Goal: Information Seeking & Learning: Learn about a topic

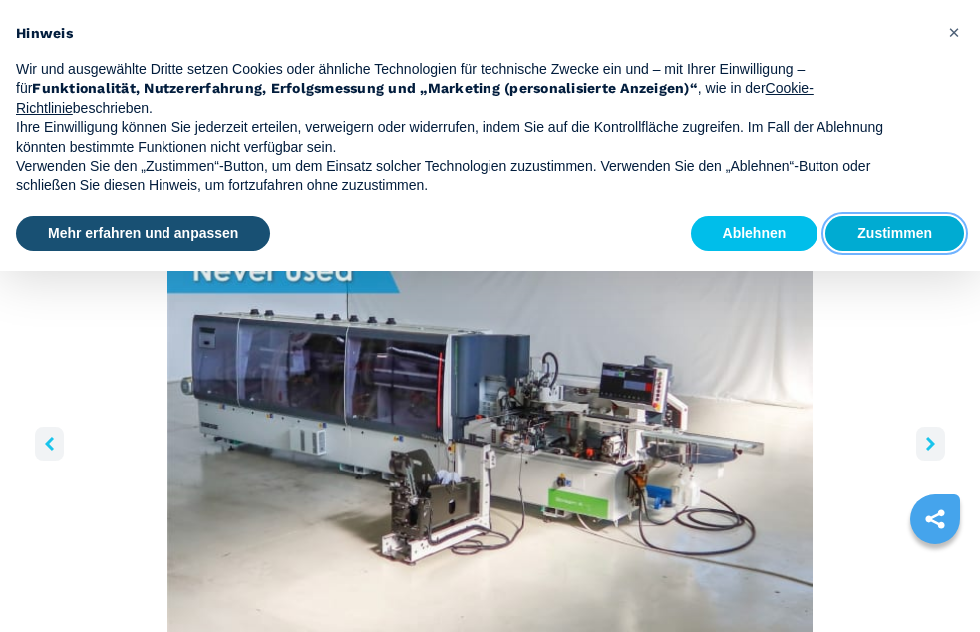
click at [886, 252] on button "Zustimmen" at bounding box center [895, 234] width 139 height 36
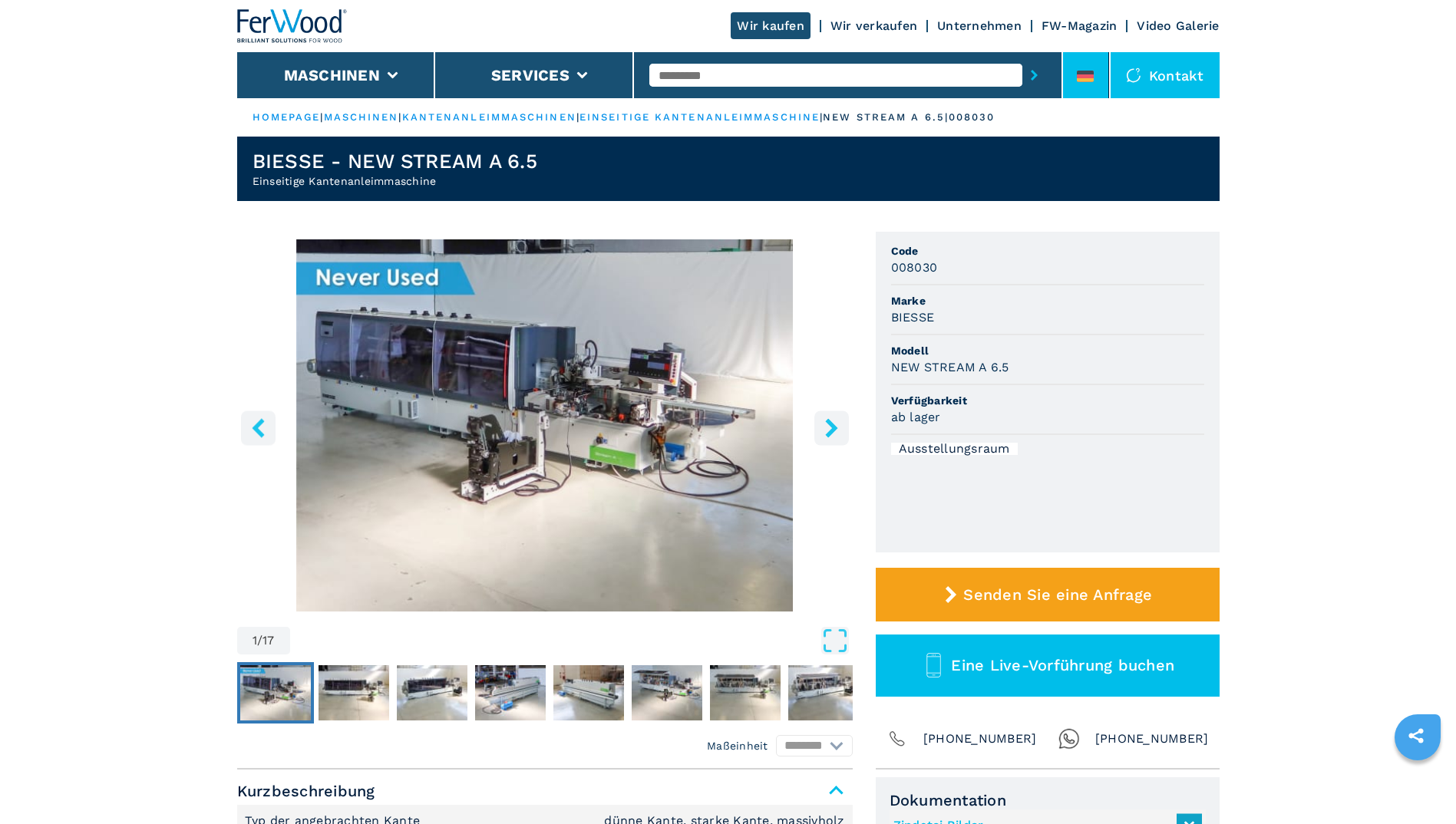
click at [753, 73] on li at bounding box center [1086, 75] width 46 height 46
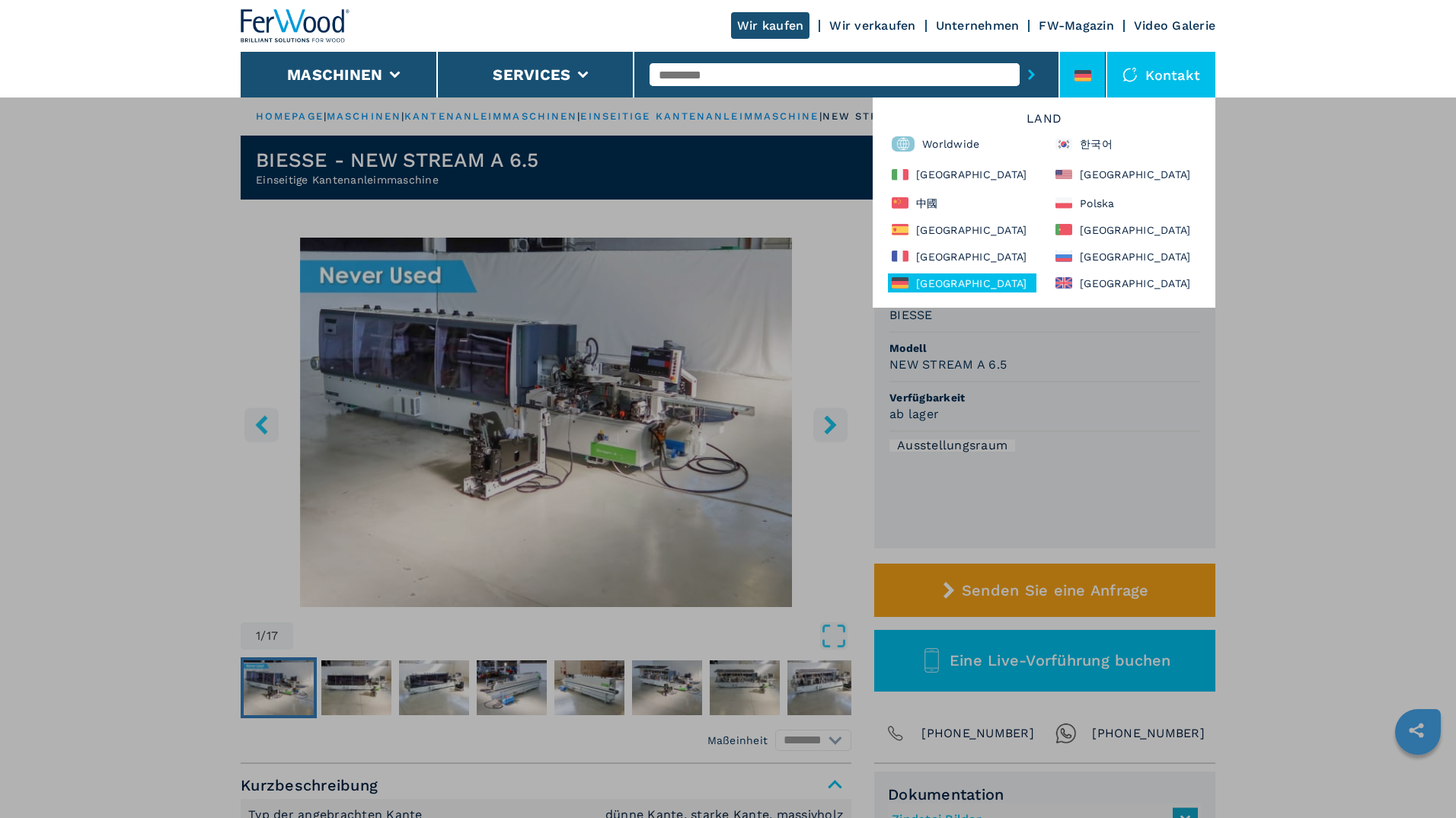
click at [747, 271] on div "Maschinen Kantenanleimmaschinen Formatieren und profilieren Cnc bearbeitungszen…" at bounding box center [728, 506] width 1456 height 818
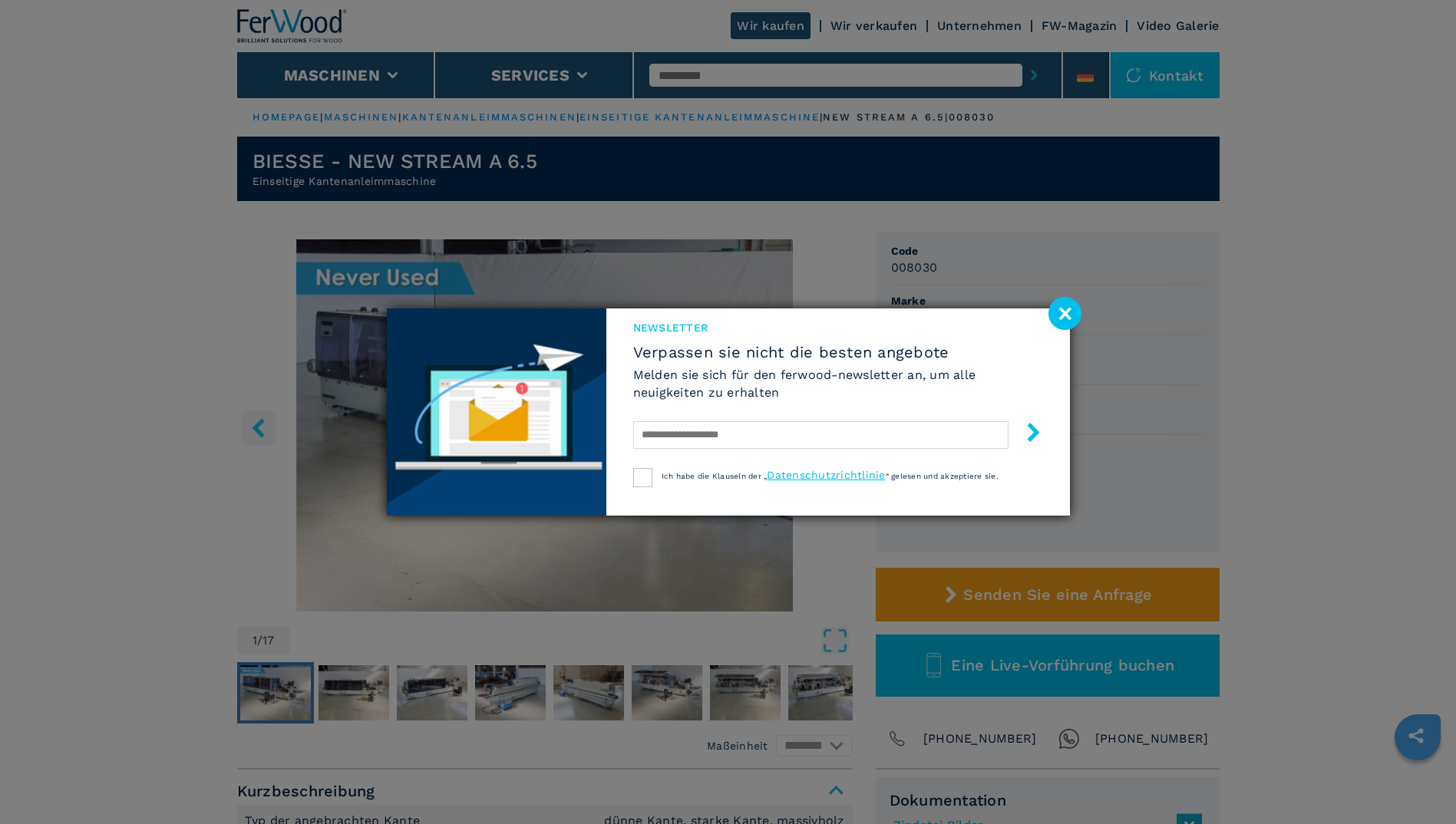
click at [753, 317] on image at bounding box center [1064, 313] width 33 height 33
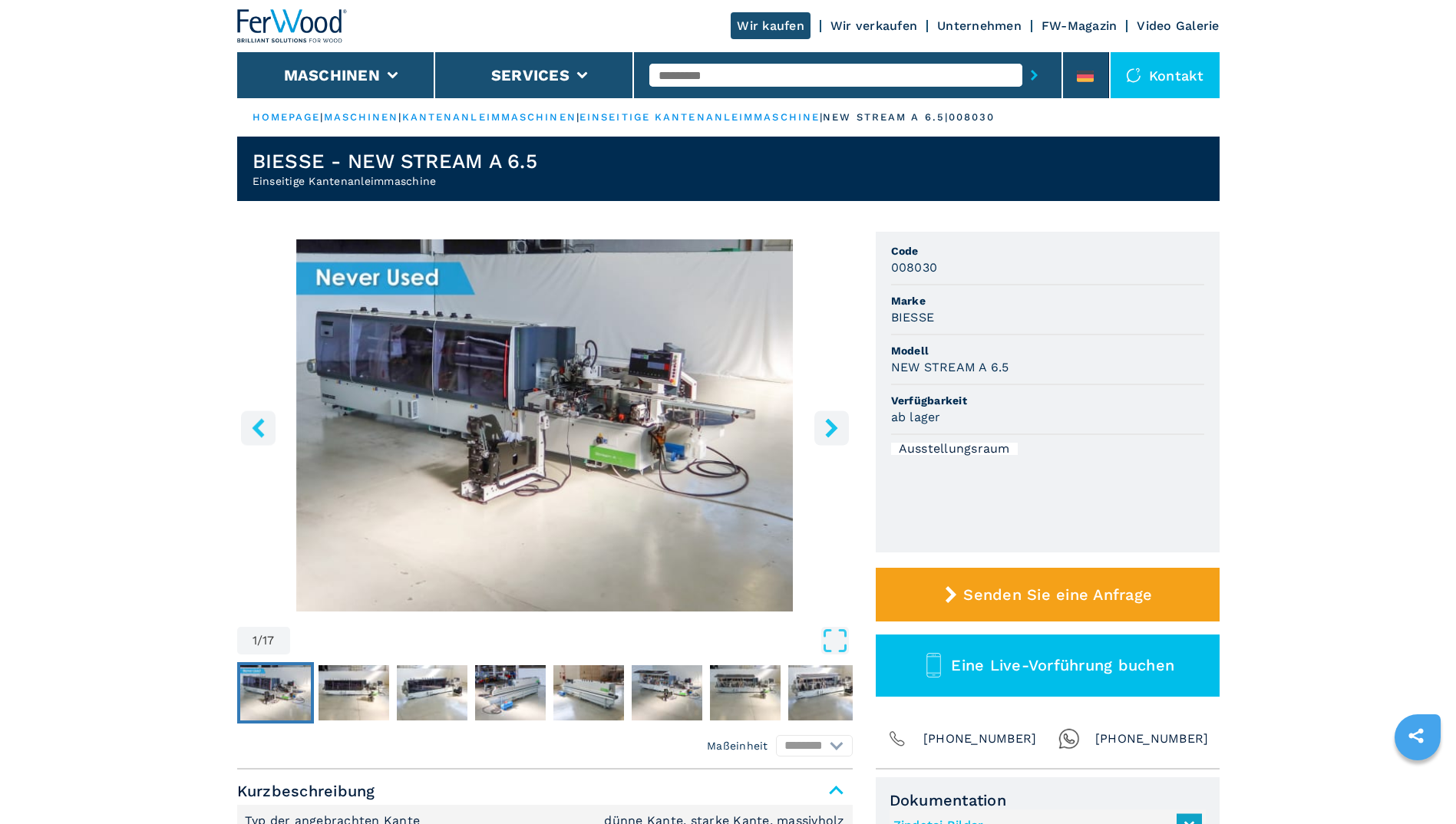
click at [753, 419] on icon "right-button" at bounding box center [831, 428] width 19 height 19
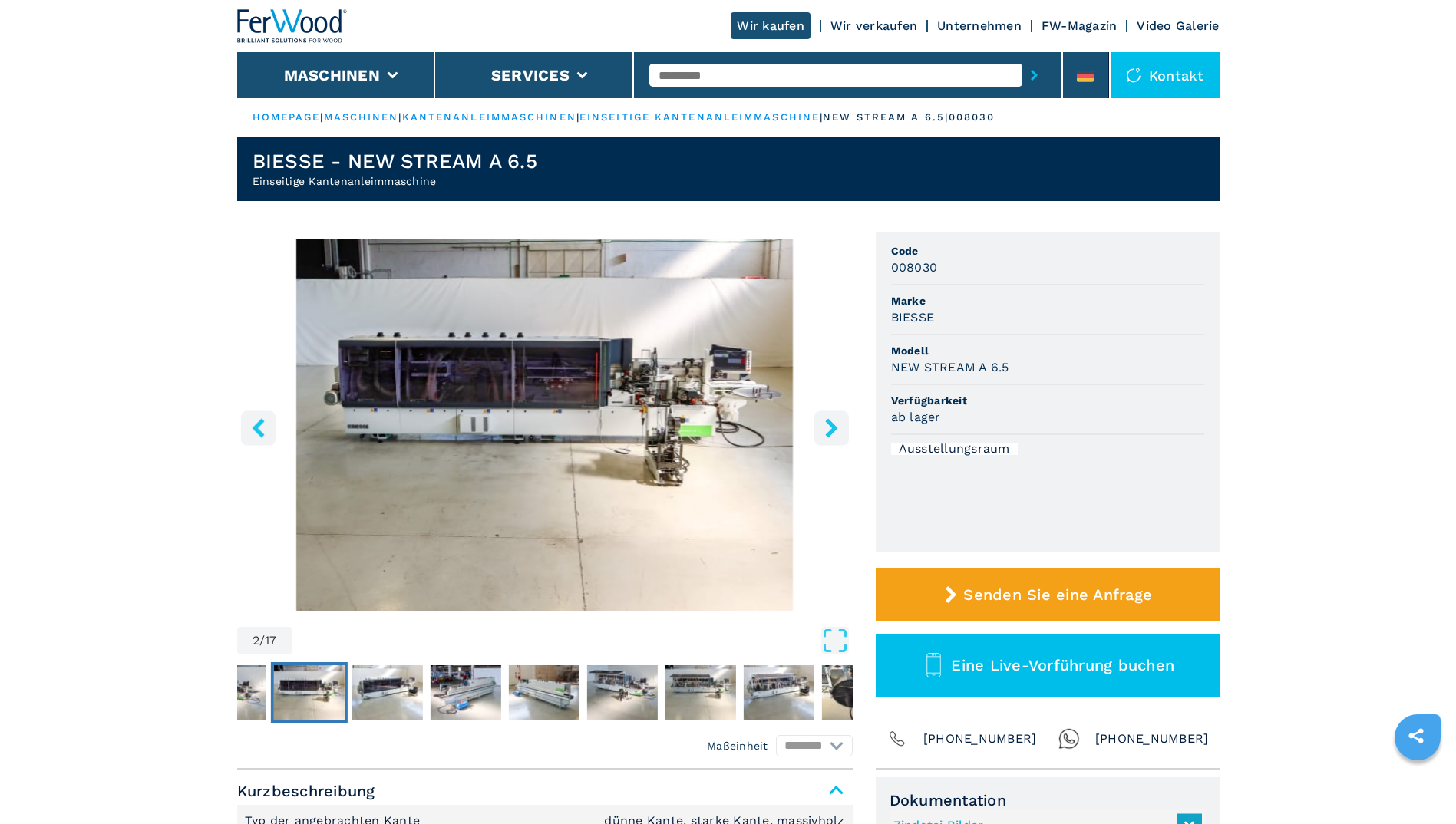
click at [753, 419] on icon "right-button" at bounding box center [831, 428] width 19 height 19
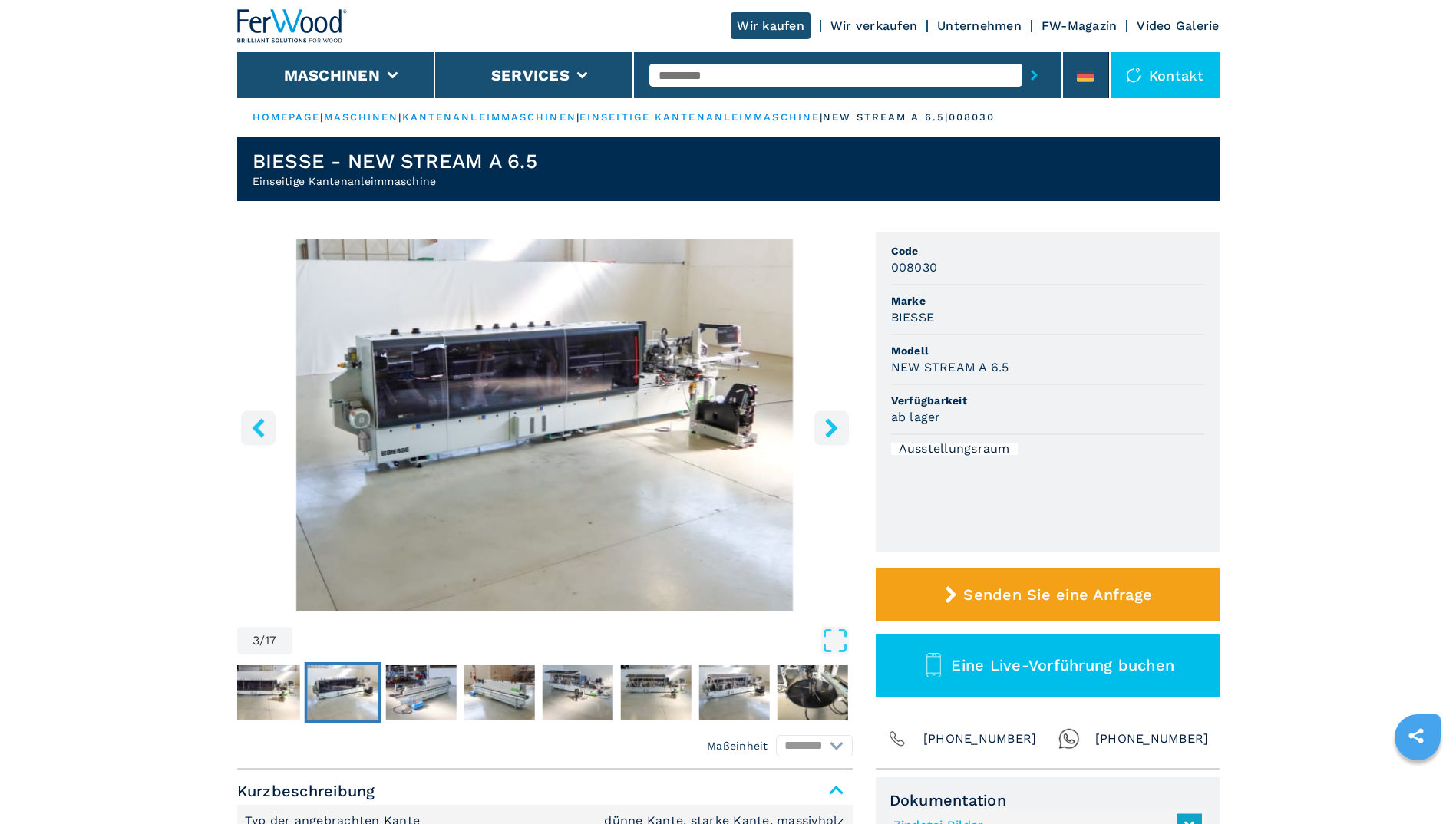
click at [753, 421] on icon "right-button" at bounding box center [831, 428] width 19 height 19
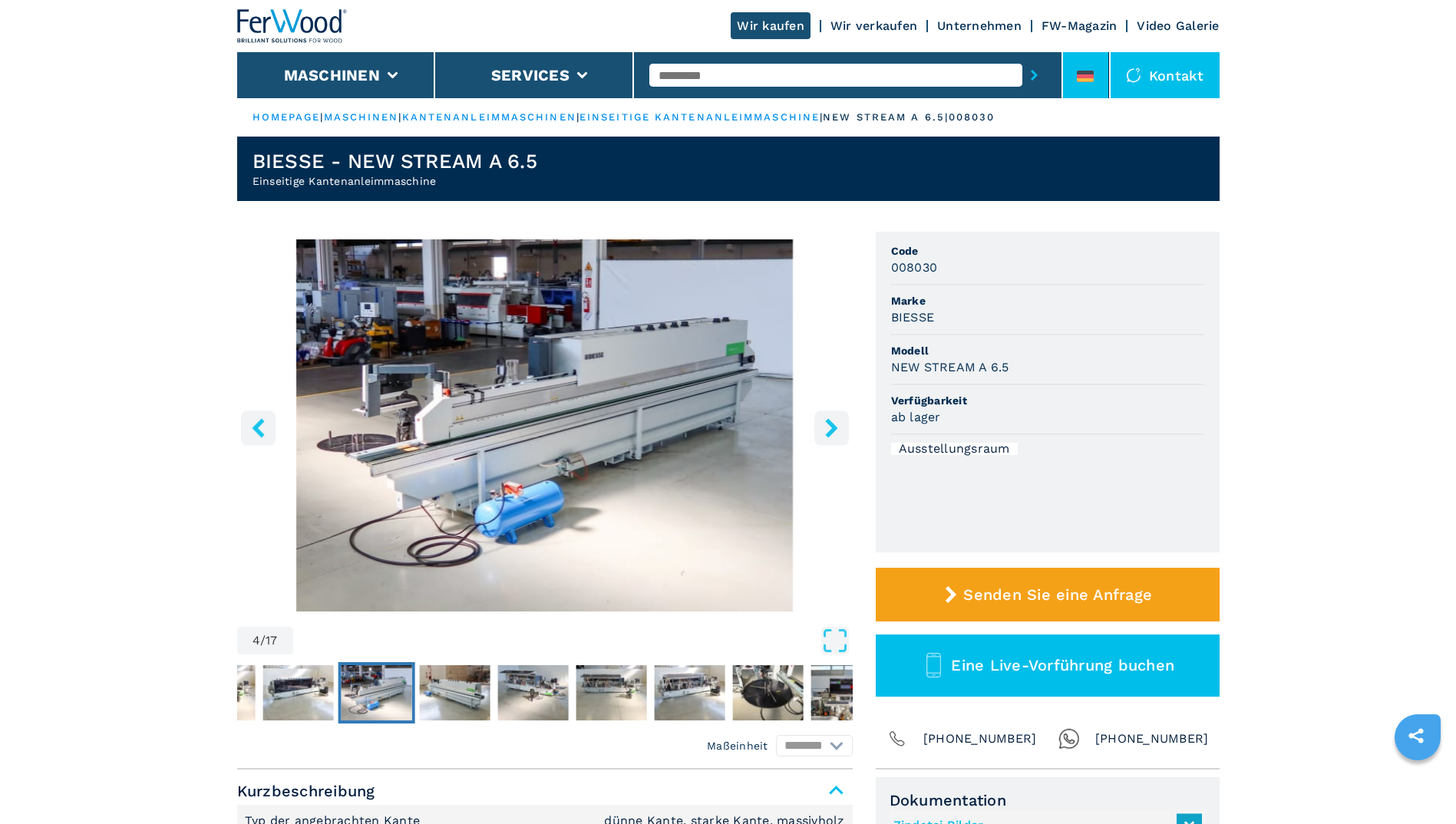
click at [753, 78] on li at bounding box center [1086, 75] width 46 height 46
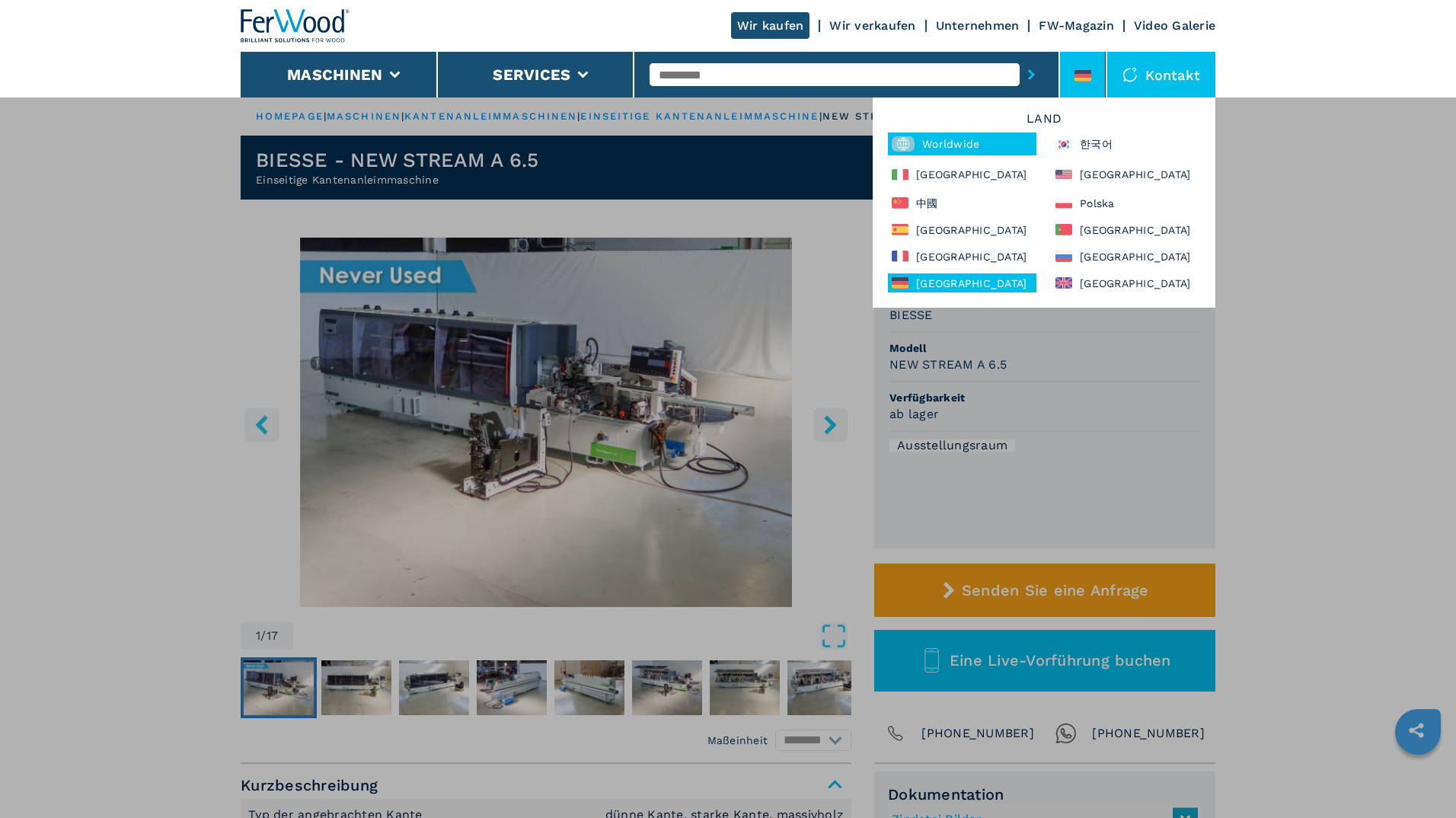
click at [747, 141] on div "Worldwide" at bounding box center [962, 144] width 148 height 23
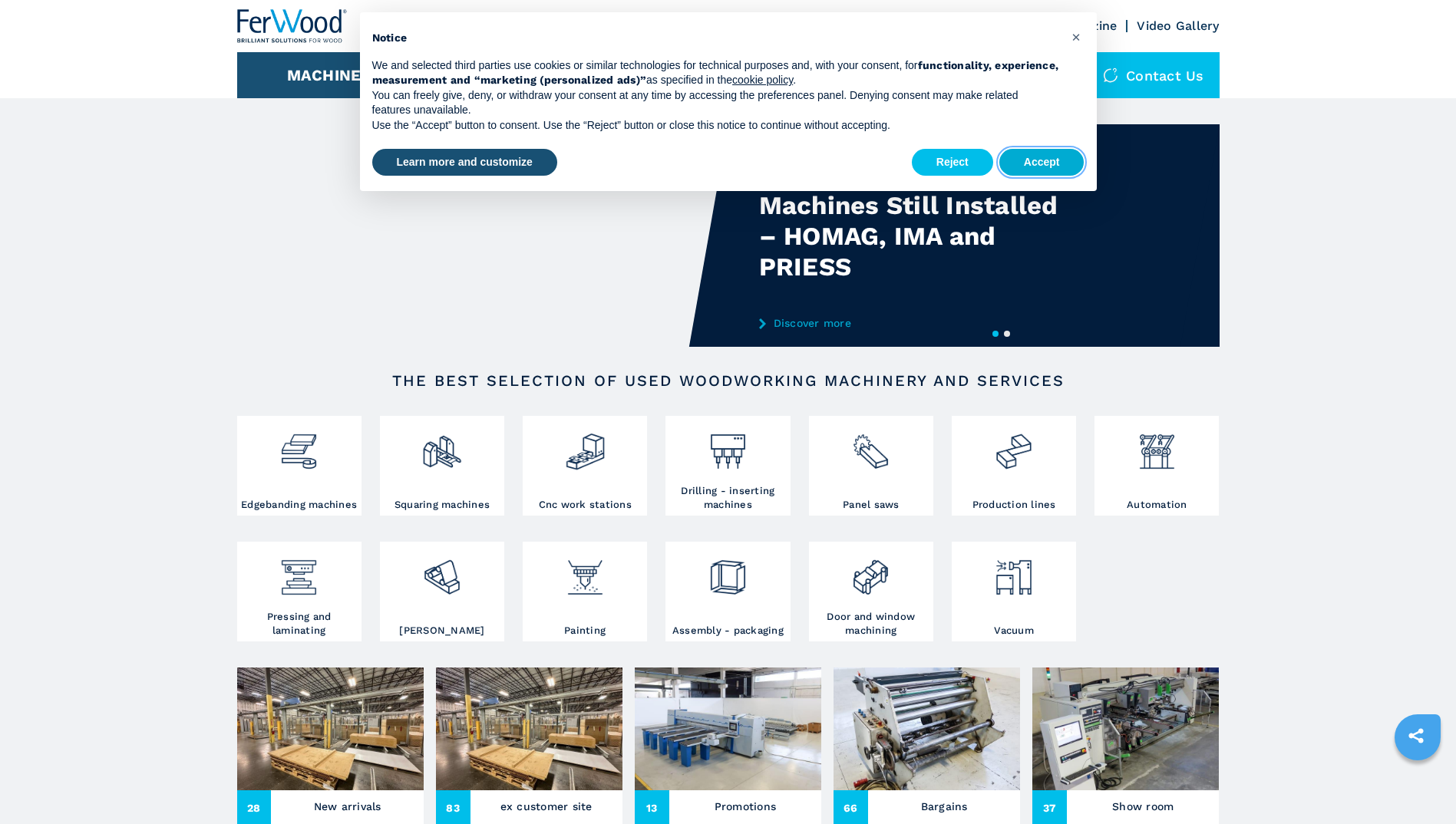
click at [1027, 156] on button "Accept" at bounding box center [1042, 162] width 85 height 28
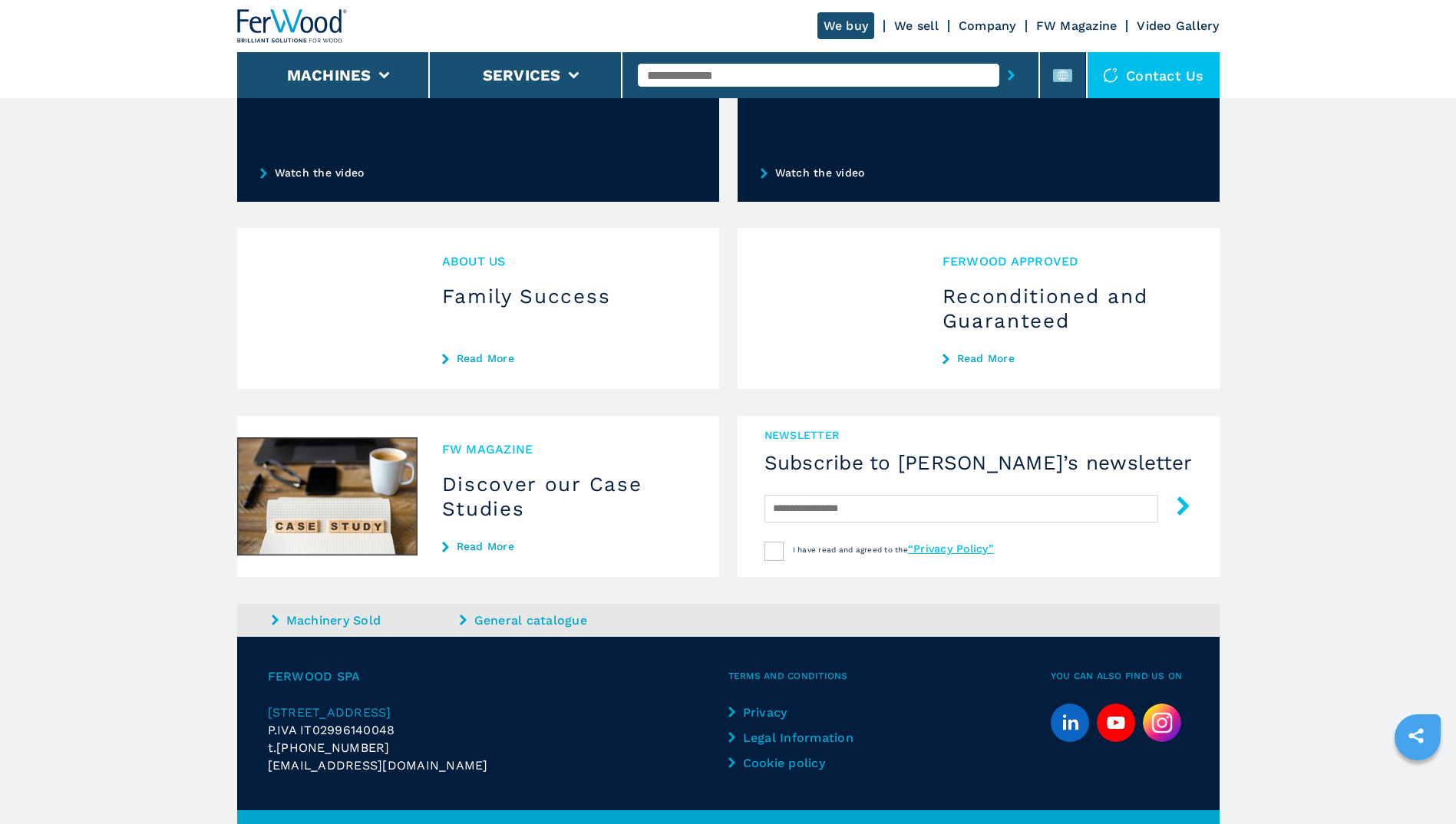
scroll to position [614, 0]
